Goal: Task Accomplishment & Management: Manage account settings

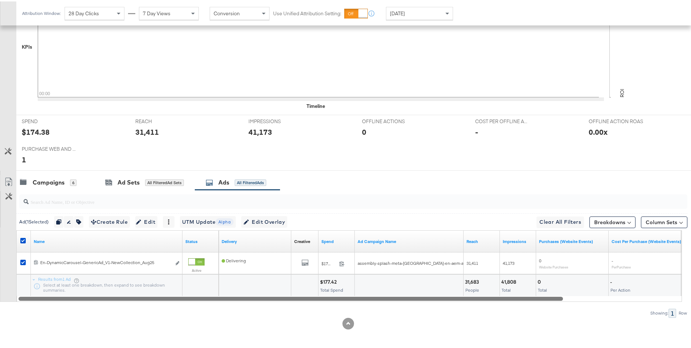
drag, startPoint x: 378, startPoint y: 298, endPoint x: 313, endPoint y: 300, distance: 65.3
click at [315, 282] on div "Name Status Delivery Creative Sorting Unavailable Spend Ad Campaign Name Reach …" at bounding box center [349, 264] width 666 height 71
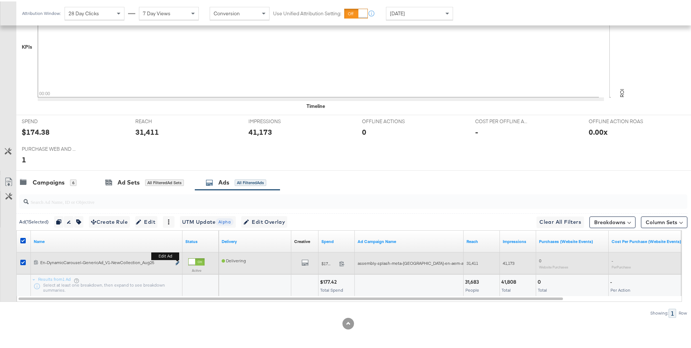
click at [176, 262] on icon "link" at bounding box center [178, 261] width 4 height 4
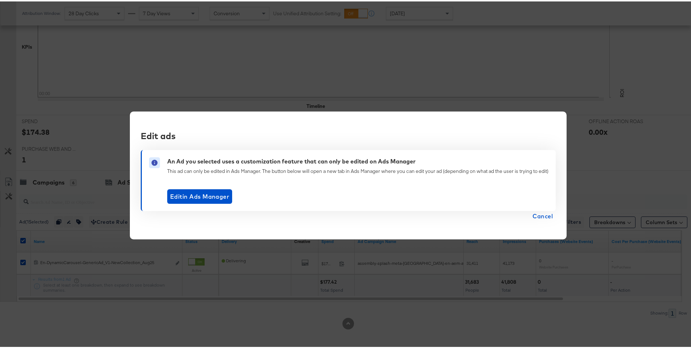
click at [522, 214] on span "Cancel" at bounding box center [543, 214] width 20 height 10
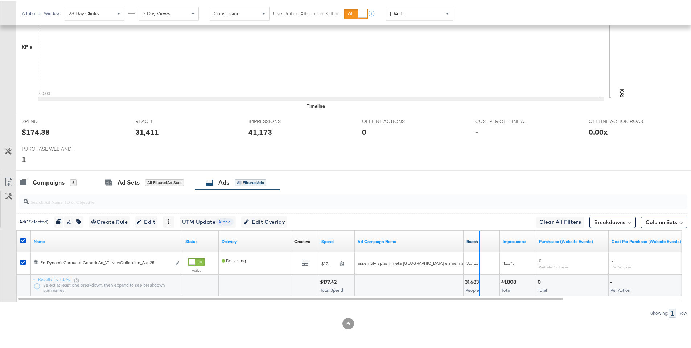
drag, startPoint x: 462, startPoint y: 244, endPoint x: 496, endPoint y: 240, distance: 34.3
click at [496, 240] on div "Delivery Creative Sorting Unavailable Spend Ad Campaign Name Reach Impressions …" at bounding box center [523, 240] width 608 height 22
drag, startPoint x: 496, startPoint y: 240, endPoint x: 483, endPoint y: 240, distance: 13.8
click at [483, 240] on div "Ad Campaign Name" at bounding box center [426, 240] width 143 height 22
click at [352, 236] on div "Spend" at bounding box center [337, 240] width 36 height 12
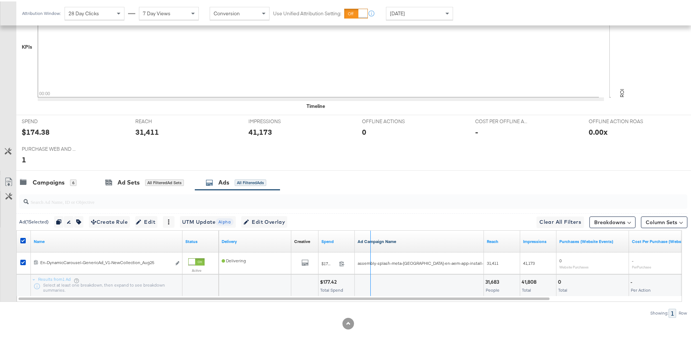
drag, startPoint x: 353, startPoint y: 234, endPoint x: 396, endPoint y: 238, distance: 43.3
click at [396, 238] on div "Delivery Creative Sorting Unavailable Spend Ad Campaign Name Reach Impressions …" at bounding box center [533, 240] width 628 height 22
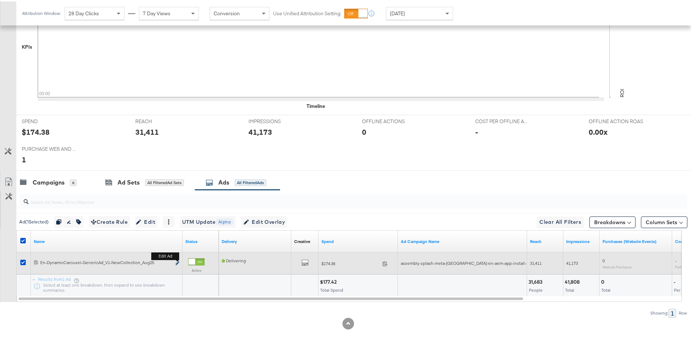
click at [178, 262] on icon "link" at bounding box center [178, 261] width 4 height 4
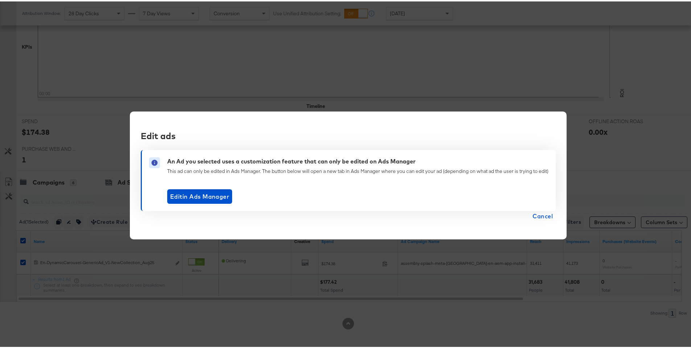
click at [424, 169] on div "This ad can only be edited in Ads Manager. The button below will open a new tab…" at bounding box center [357, 169] width 381 height 7
click at [522, 214] on span "Cancel" at bounding box center [543, 214] width 20 height 10
